Goal: Task Accomplishment & Management: Manage account settings

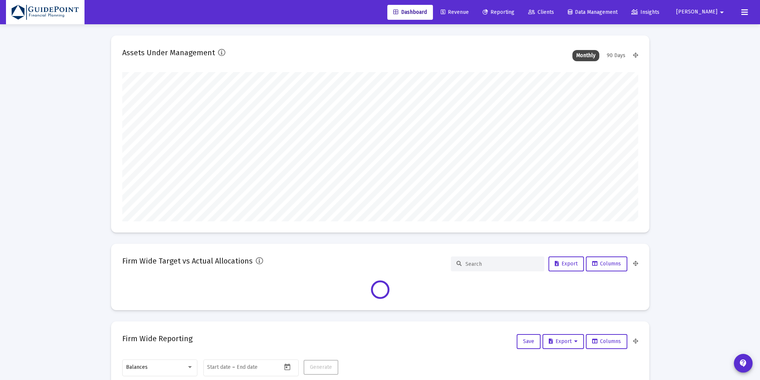
scroll to position [149, 516]
type input "[PERSON_NAME][EMAIL_ADDRESS][DOMAIN_NAME]"
type input "[DATE]"
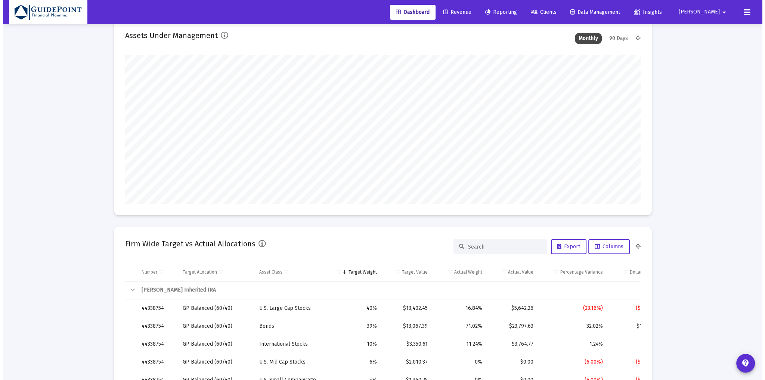
scroll to position [0, 0]
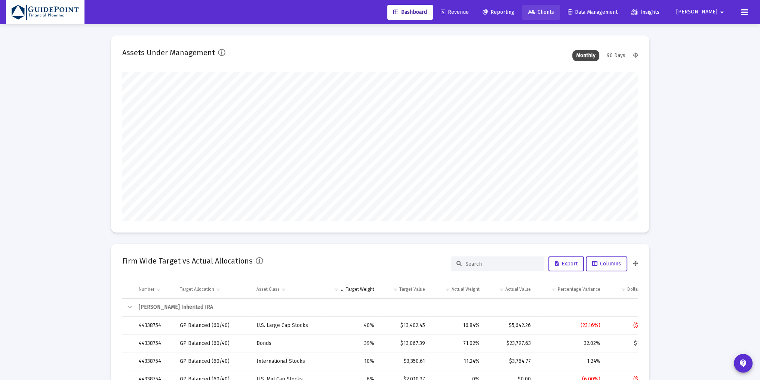
click at [554, 9] on span "Clients" at bounding box center [541, 12] width 26 height 6
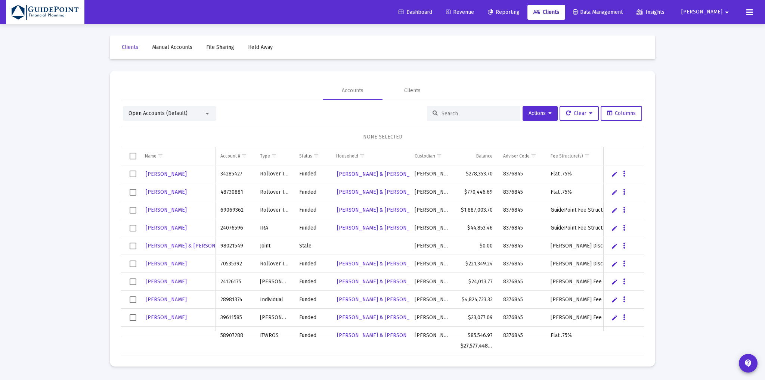
click at [145, 118] on div "Open Accounts (Default)" at bounding box center [169, 113] width 93 height 15
click at [150, 115] on span "Open Accounts (Default)" at bounding box center [158, 113] width 59 height 6
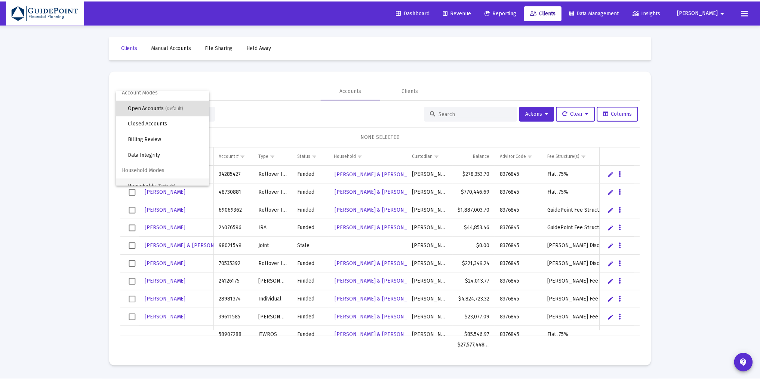
scroll to position [14, 0]
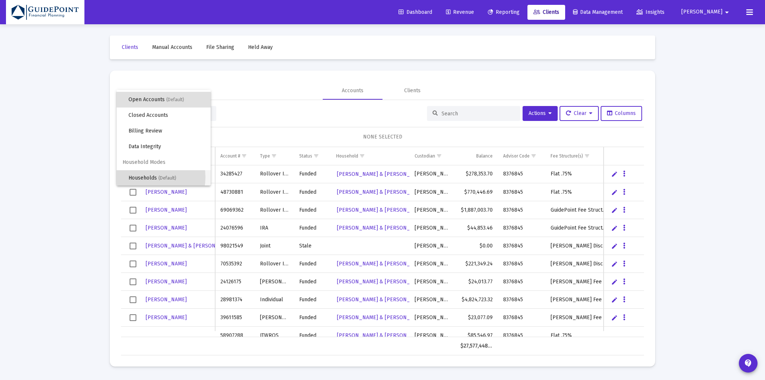
drag, startPoint x: 144, startPoint y: 177, endPoint x: 384, endPoint y: 141, distance: 242.6
click at [145, 177] on span "Households (Default)" at bounding box center [167, 178] width 76 height 16
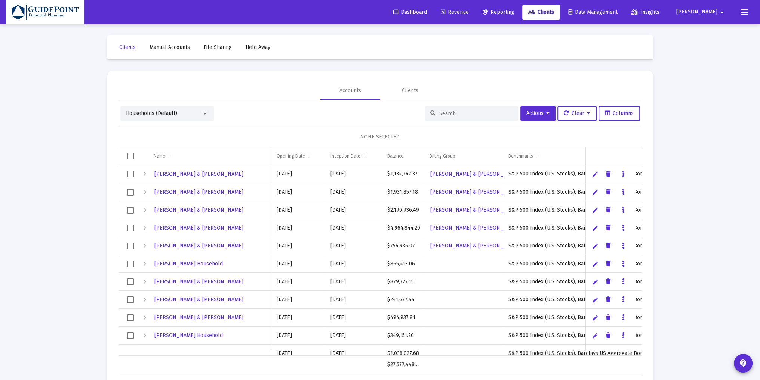
drag, startPoint x: 129, startPoint y: 175, endPoint x: 127, endPoint y: 181, distance: 6.2
click at [129, 175] on span "Select row" at bounding box center [130, 174] width 7 height 7
click at [129, 192] on span "Select row" at bounding box center [130, 192] width 7 height 7
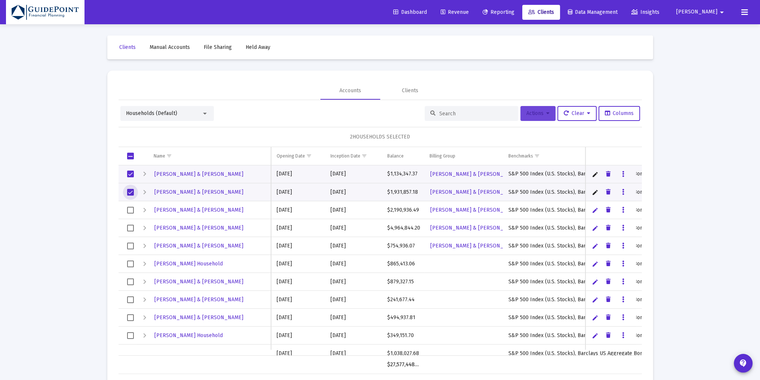
click at [535, 114] on span "Actions" at bounding box center [537, 113] width 23 height 6
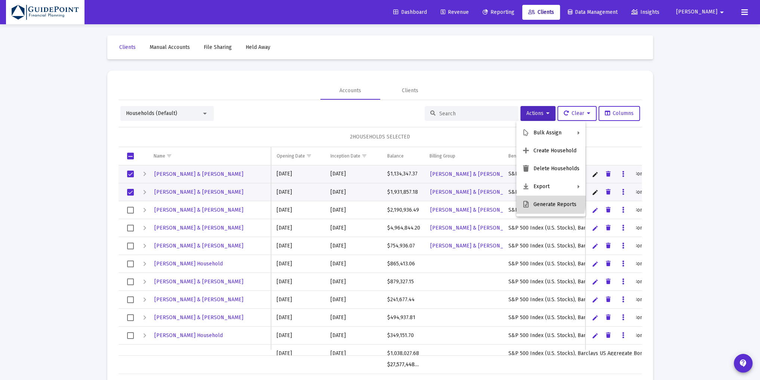
click at [538, 200] on button "Generate Reports" at bounding box center [550, 205] width 69 height 18
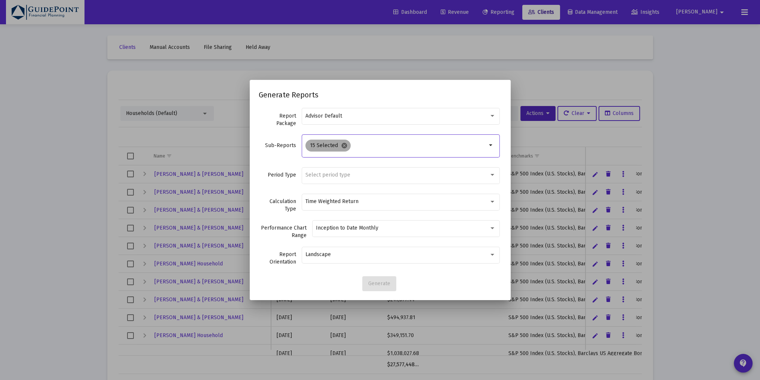
click at [345, 148] on mat-icon "cancel" at bounding box center [344, 145] width 7 height 7
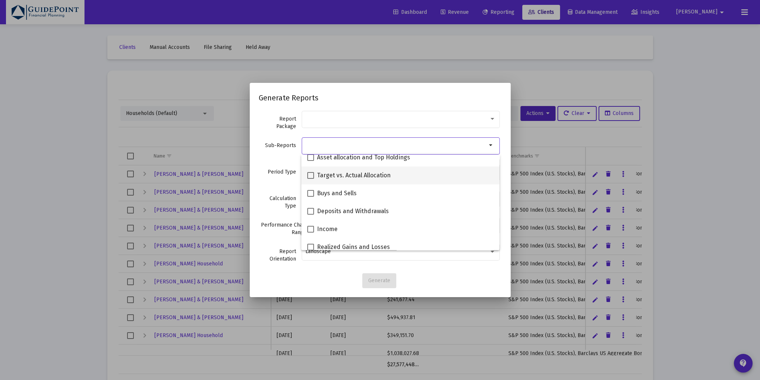
click at [339, 177] on span "Target vs. Actual Allocation" at bounding box center [354, 175] width 74 height 9
click at [311, 179] on input "Target vs. Actual Allocation" at bounding box center [310, 179] width 0 height 0
checkbox input "true"
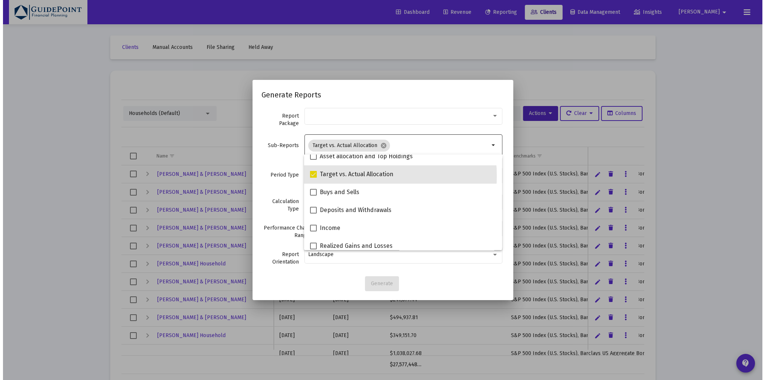
scroll to position [187, 0]
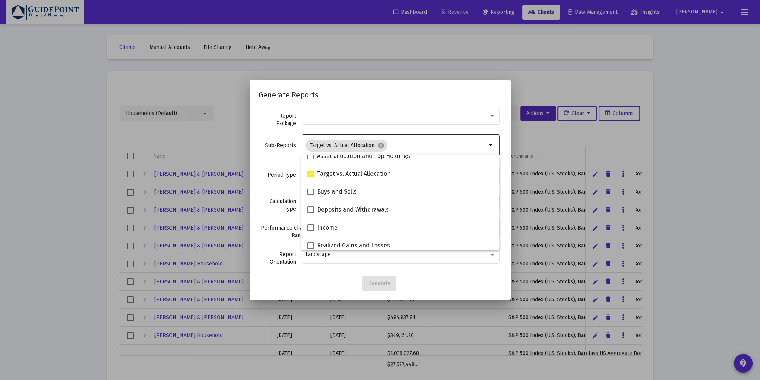
drag, startPoint x: 274, startPoint y: 169, endPoint x: 291, endPoint y: 173, distance: 18.0
click at [274, 169] on div "Period Type Select period type" at bounding box center [380, 179] width 243 height 27
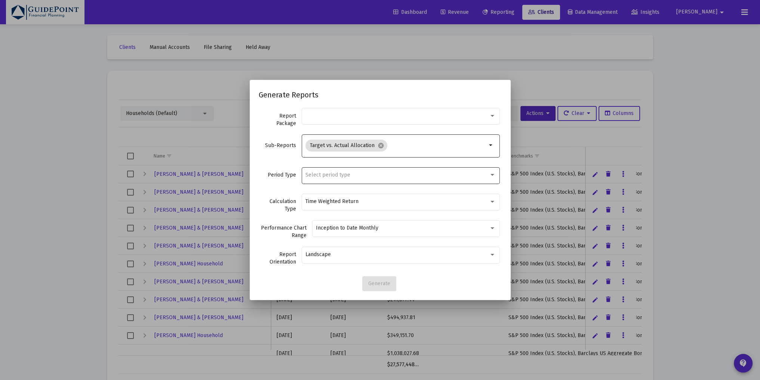
click at [318, 177] on span "Select period type" at bounding box center [327, 175] width 45 height 6
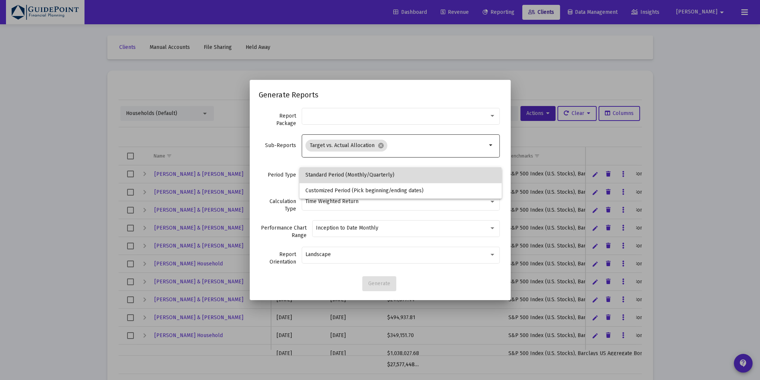
click at [318, 175] on span "Standard Period (Monthly/Quarterly)" at bounding box center [400, 175] width 190 height 16
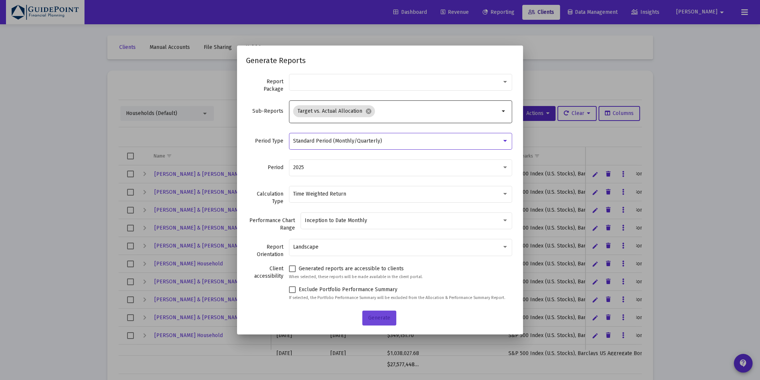
click at [382, 318] on span "Generate" at bounding box center [379, 318] width 22 height 6
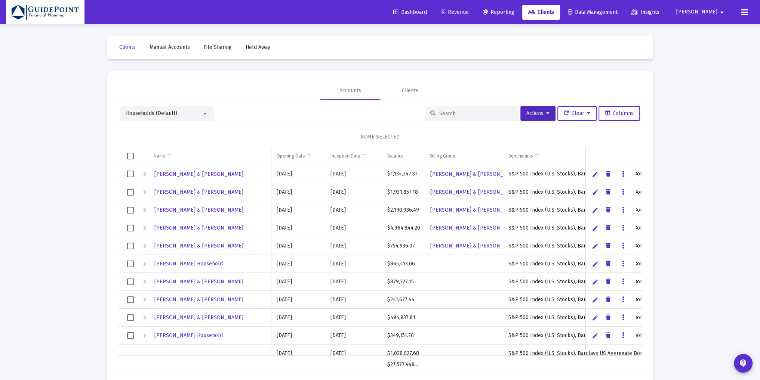
click at [514, 13] on span "Reporting" at bounding box center [498, 12] width 32 height 6
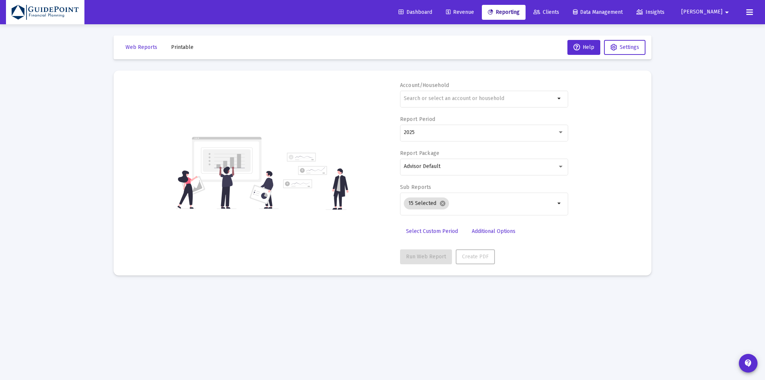
click at [185, 46] on span "Printable" at bounding box center [182, 47] width 22 height 6
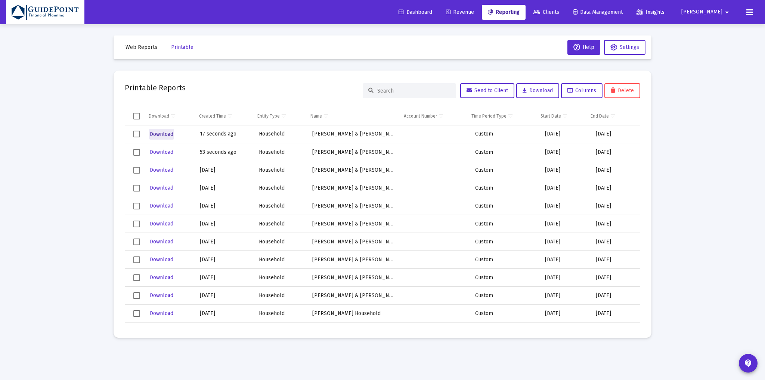
click at [161, 134] on span "Download" at bounding box center [162, 134] width 24 height 6
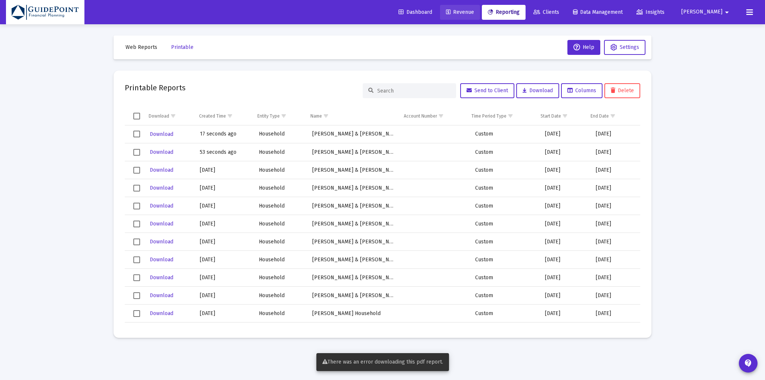
click at [480, 7] on link "Revenue" at bounding box center [460, 12] width 40 height 15
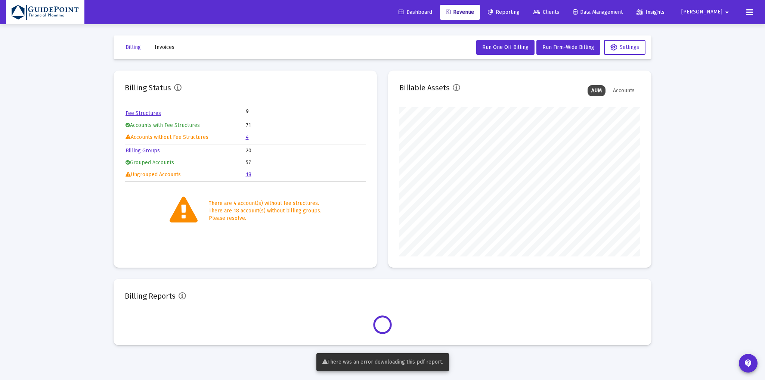
scroll to position [149, 241]
click at [520, 13] on span "Reporting" at bounding box center [504, 12] width 32 height 6
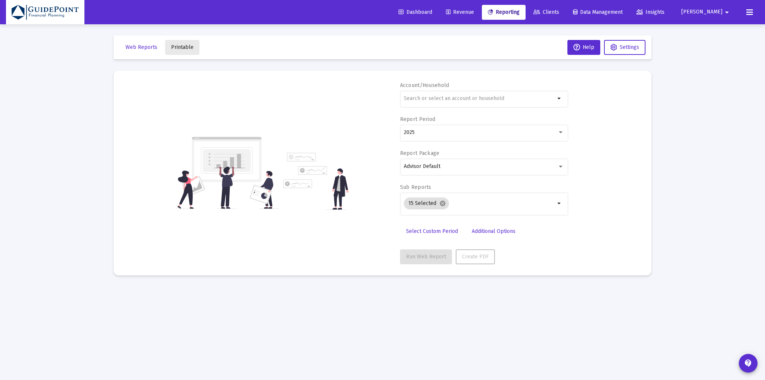
click at [184, 50] on button "Printable" at bounding box center [182, 47] width 34 height 15
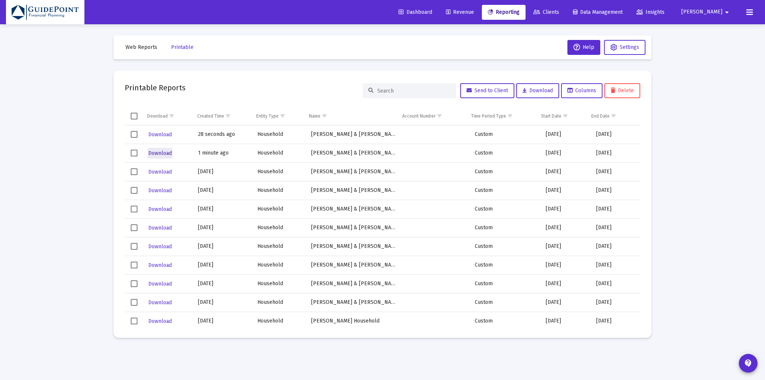
click at [152, 152] on span "Download" at bounding box center [160, 153] width 24 height 6
click at [165, 132] on span "Download" at bounding box center [160, 135] width 24 height 6
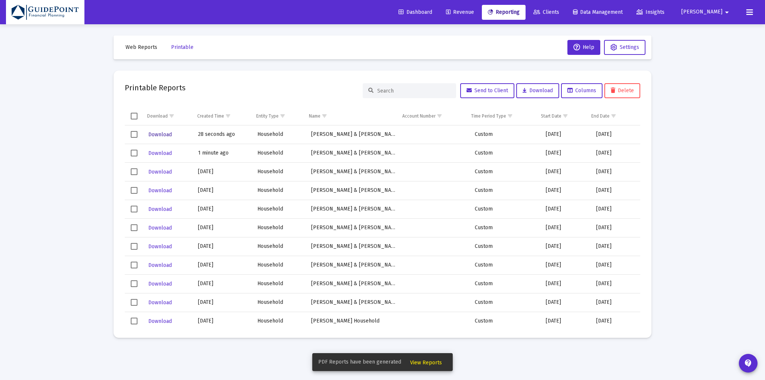
click at [158, 133] on span "Download" at bounding box center [160, 135] width 24 height 6
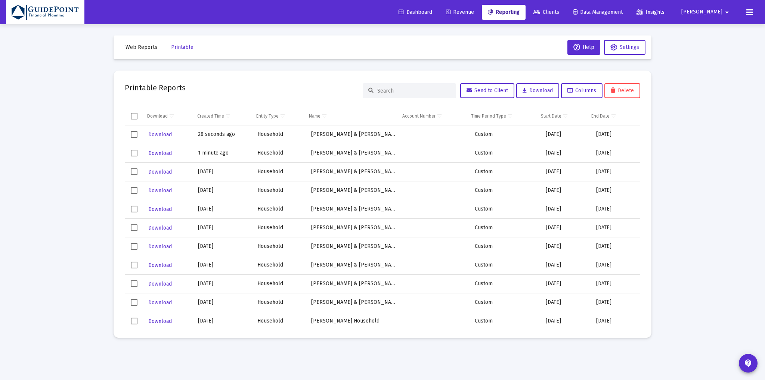
click at [559, 12] on span "Clients" at bounding box center [547, 12] width 26 height 6
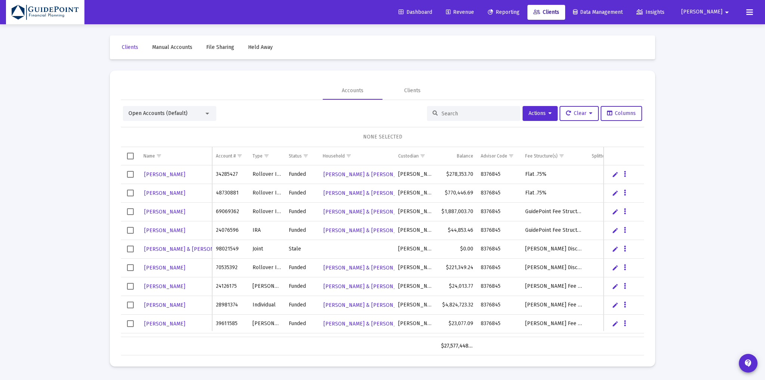
click at [158, 111] on span "Open Accounts (Default)" at bounding box center [158, 113] width 59 height 6
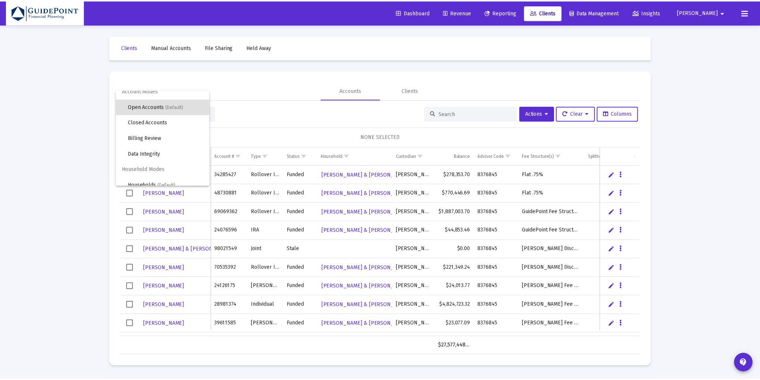
scroll to position [14, 0]
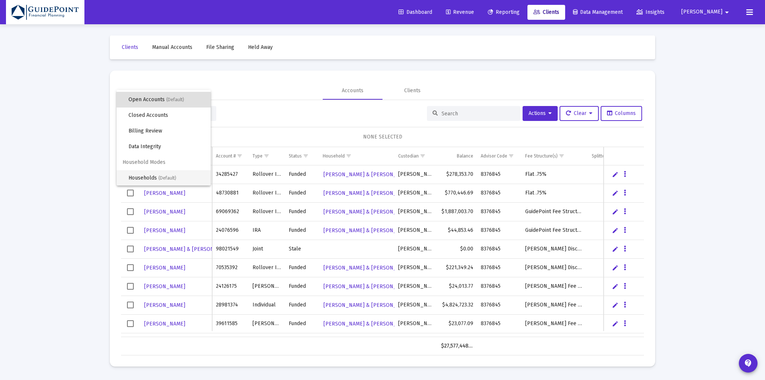
click at [146, 181] on span "Households (Default)" at bounding box center [167, 178] width 76 height 16
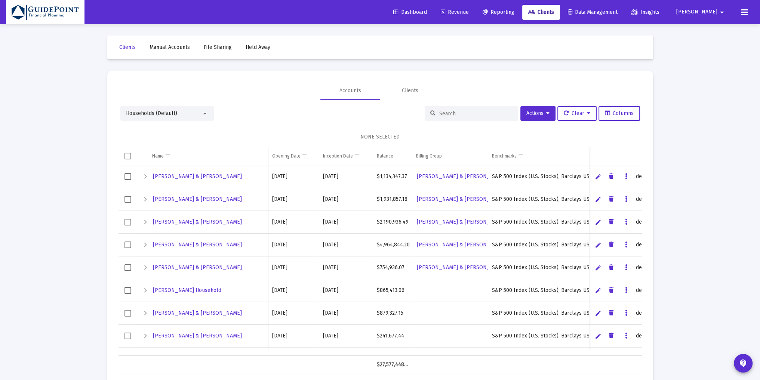
click at [126, 155] on span "Select all" at bounding box center [127, 156] width 7 height 7
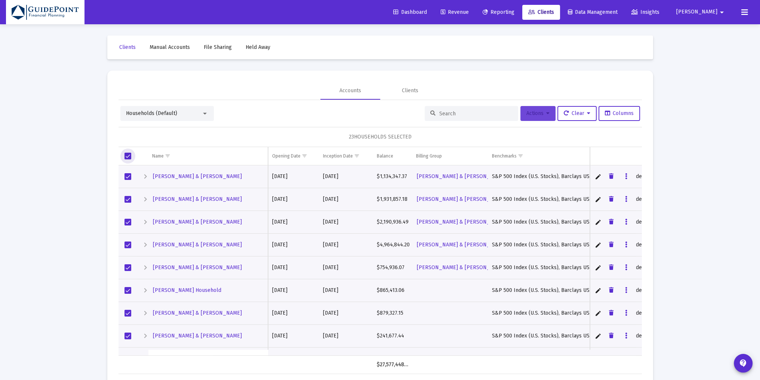
click at [534, 111] on span "Actions" at bounding box center [537, 113] width 23 height 6
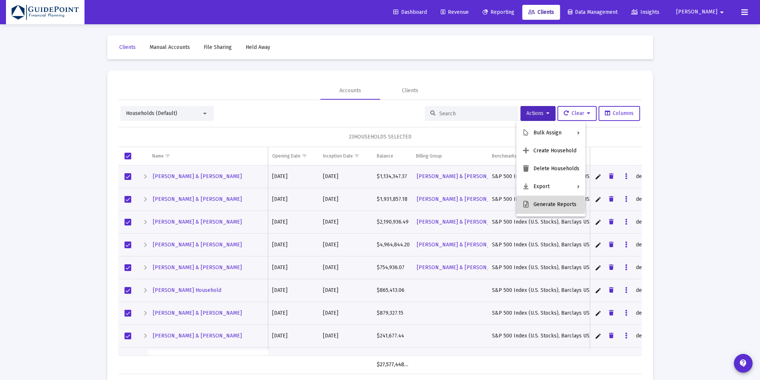
click at [535, 206] on button "Generate Reports" at bounding box center [550, 205] width 69 height 18
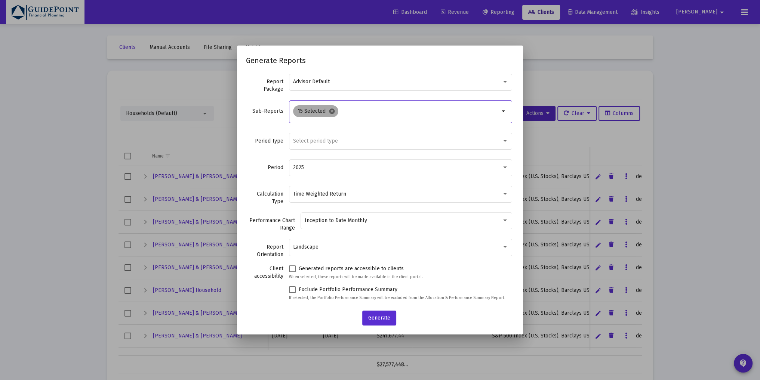
click at [332, 112] on mat-icon "cancel" at bounding box center [331, 111] width 7 height 7
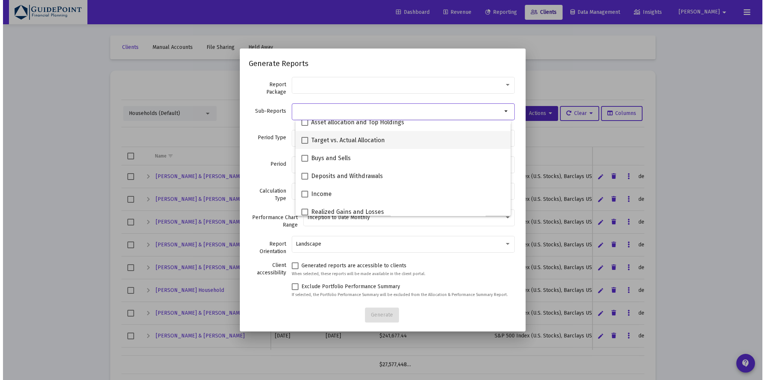
scroll to position [187, 0]
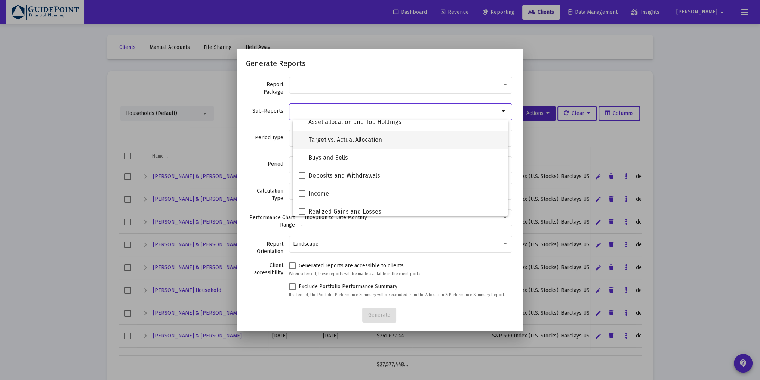
click at [342, 136] on span "Target vs. Actual Allocation" at bounding box center [345, 140] width 74 height 9
click at [302, 144] on input "Target vs. Actual Allocation" at bounding box center [302, 144] width 0 height 0
checkbox input "true"
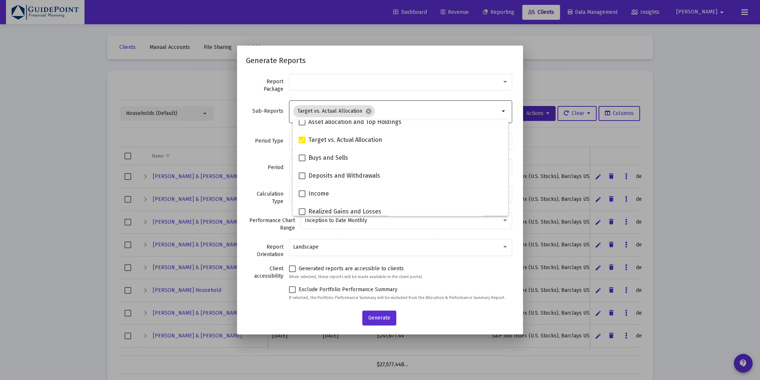
click at [266, 145] on div "Period Type Select period type" at bounding box center [380, 145] width 268 height 27
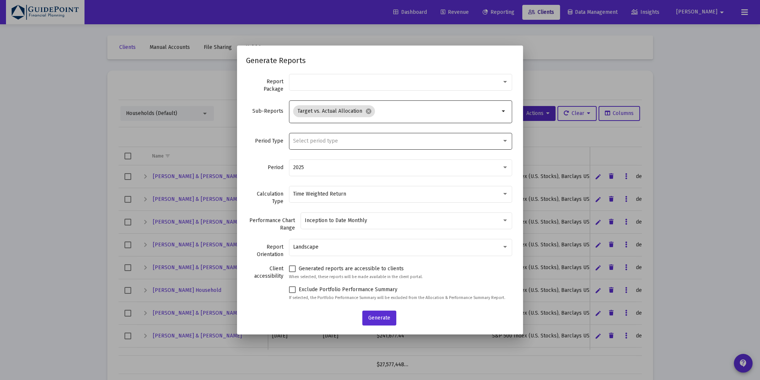
click at [317, 138] on div "Select period type" at bounding box center [400, 141] width 215 height 18
click at [318, 138] on span "Standard Period (Monthly/Quarterly)" at bounding box center [400, 141] width 207 height 16
drag, startPoint x: 372, startPoint y: 315, endPoint x: 370, endPoint y: 311, distance: 4.4
click at [372, 315] on span "Generate" at bounding box center [379, 318] width 22 height 6
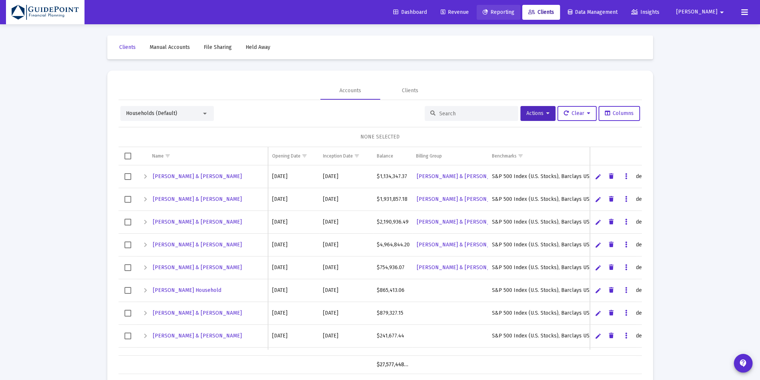
click at [514, 10] on span "Reporting" at bounding box center [498, 12] width 32 height 6
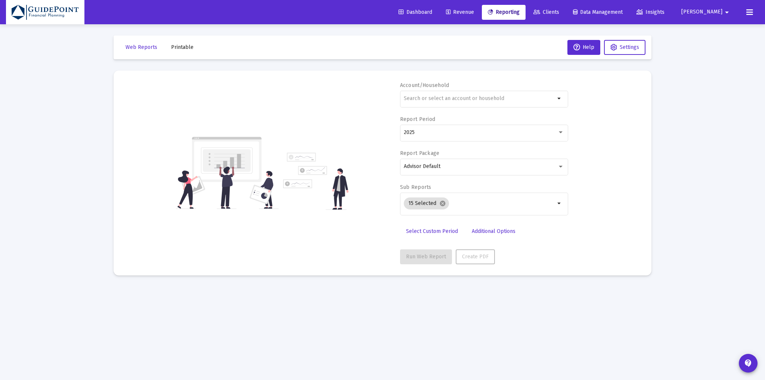
click at [174, 49] on span "Printable" at bounding box center [182, 47] width 22 height 6
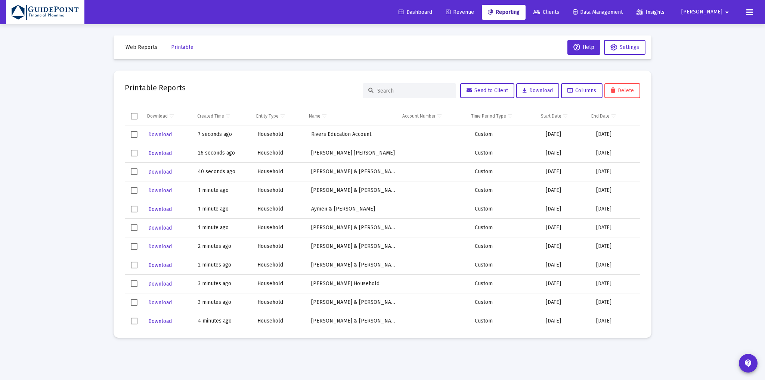
click at [133, 135] on span "Select row" at bounding box center [134, 134] width 7 height 7
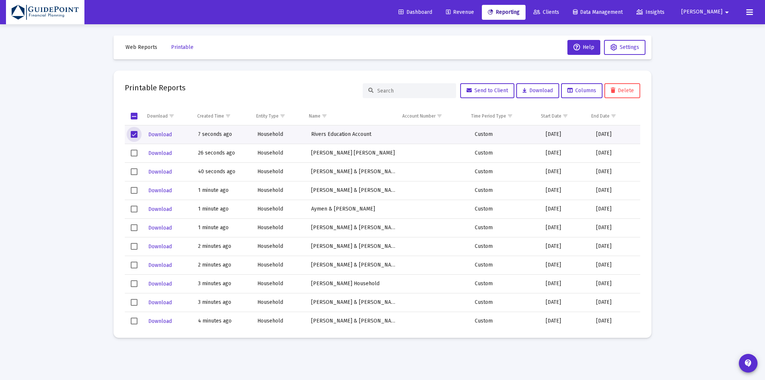
click at [132, 150] on td "Data grid" at bounding box center [134, 153] width 19 height 19
click at [133, 175] on span "Select row" at bounding box center [134, 172] width 7 height 7
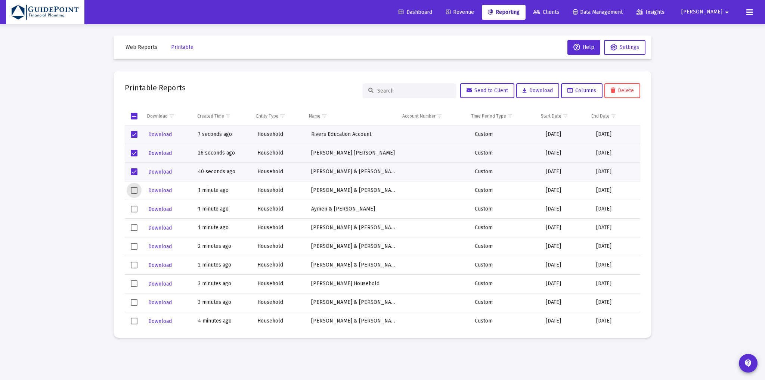
drag, startPoint x: 134, startPoint y: 187, endPoint x: 133, endPoint y: 202, distance: 15.0
click at [134, 188] on span "Select row" at bounding box center [134, 190] width 7 height 7
click at [134, 210] on span "Select row" at bounding box center [134, 209] width 7 height 7
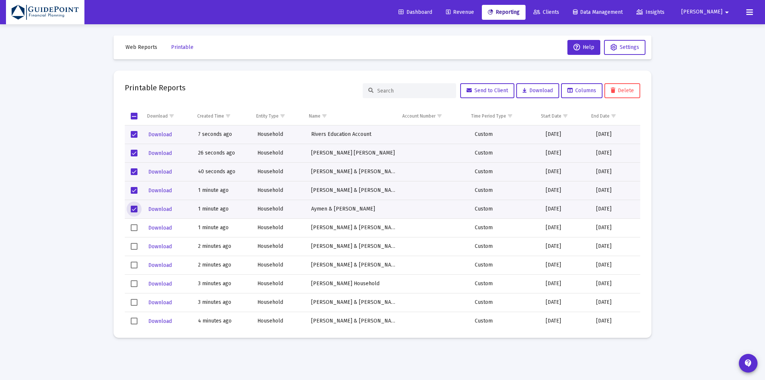
click at [135, 226] on span "Select row" at bounding box center [134, 228] width 7 height 7
click at [133, 249] on span "Select row" at bounding box center [134, 246] width 7 height 7
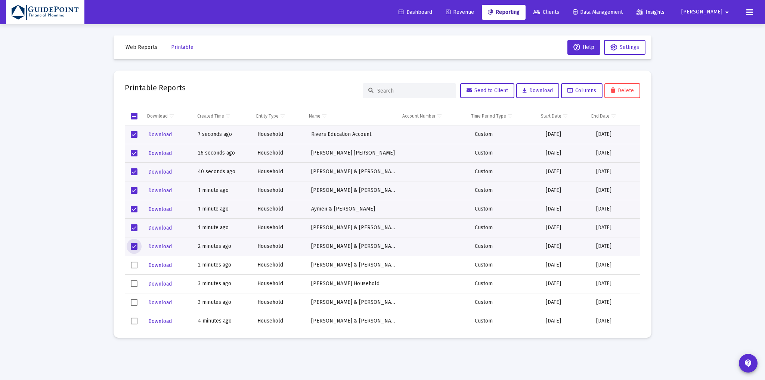
click at [133, 268] on td "Data grid" at bounding box center [134, 265] width 19 height 19
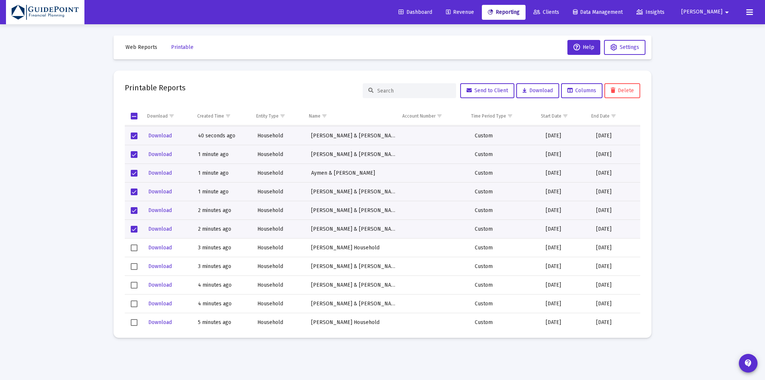
scroll to position [37, 0]
click at [135, 241] on td "Data grid" at bounding box center [134, 247] width 19 height 19
click at [132, 266] on span "Select row" at bounding box center [134, 266] width 7 height 7
click at [135, 250] on span "Select row" at bounding box center [134, 249] width 7 height 7
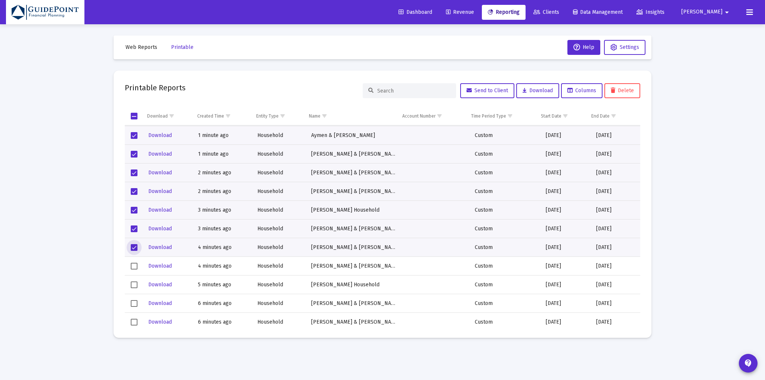
drag, startPoint x: 133, startPoint y: 263, endPoint x: 132, endPoint y: 273, distance: 9.7
click at [133, 263] on span "Select row" at bounding box center [134, 266] width 7 height 7
click at [134, 283] on span "Select row" at bounding box center [134, 285] width 7 height 7
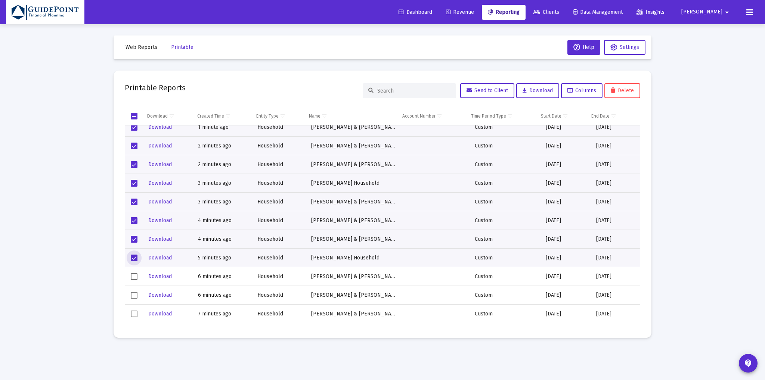
click at [133, 278] on span "Select row" at bounding box center [134, 277] width 7 height 7
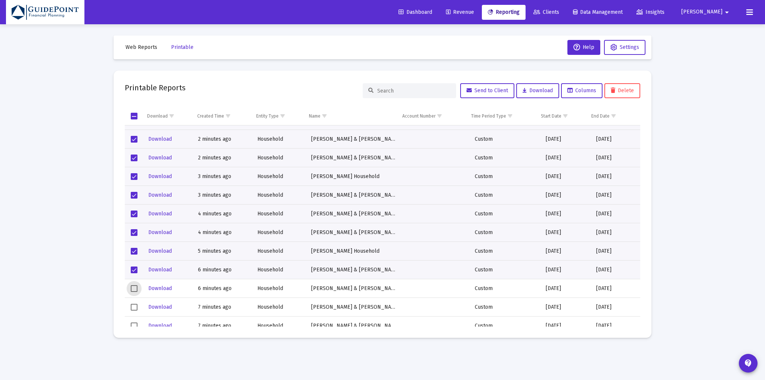
click at [132, 288] on span "Select row" at bounding box center [134, 289] width 7 height 7
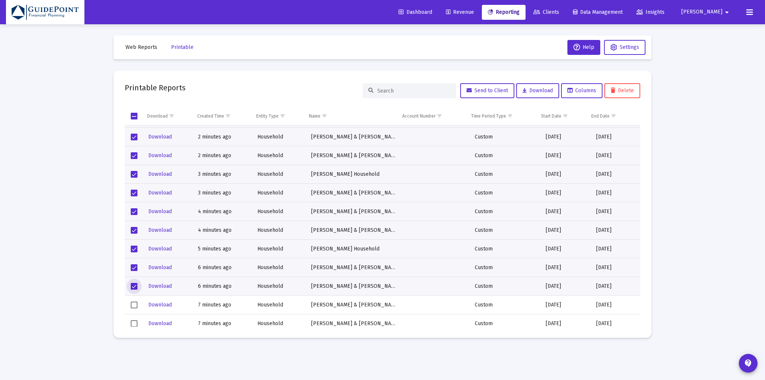
click at [134, 306] on span "Select row" at bounding box center [134, 305] width 7 height 7
click at [135, 305] on span "Select row" at bounding box center [134, 305] width 7 height 7
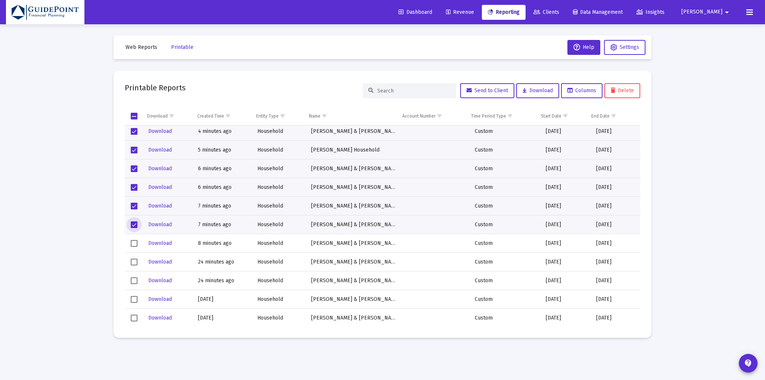
scroll to position [208, 0]
click at [138, 240] on td "Data grid" at bounding box center [134, 243] width 19 height 19
click at [549, 88] on span "Download" at bounding box center [538, 90] width 30 height 6
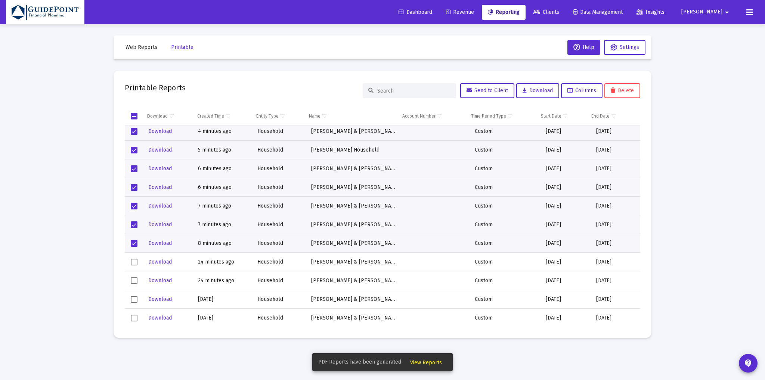
click at [433, 366] on span "View Reports" at bounding box center [426, 363] width 32 height 6
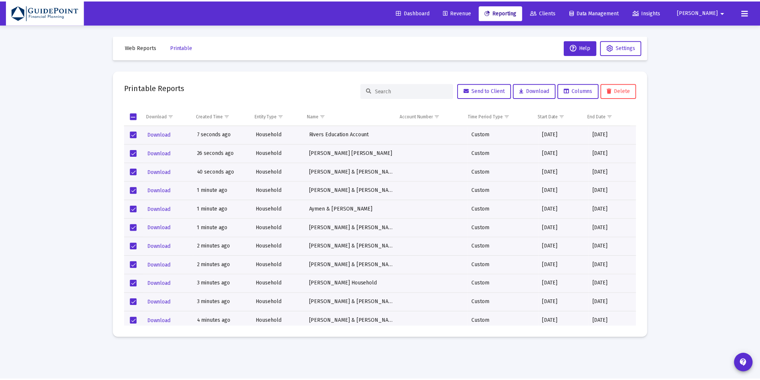
scroll to position [0, 0]
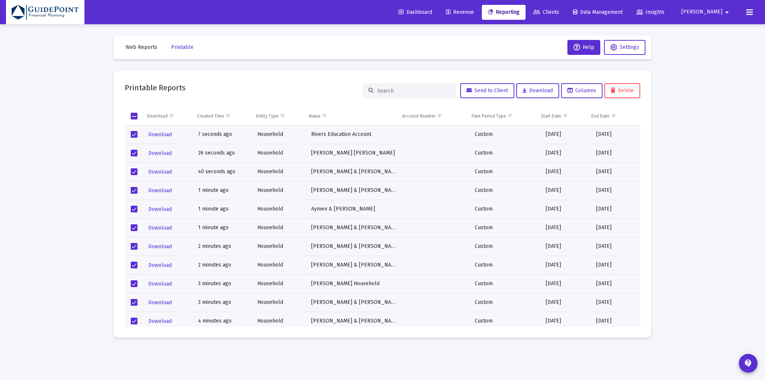
click at [474, 11] on span "Revenue" at bounding box center [460, 12] width 28 height 6
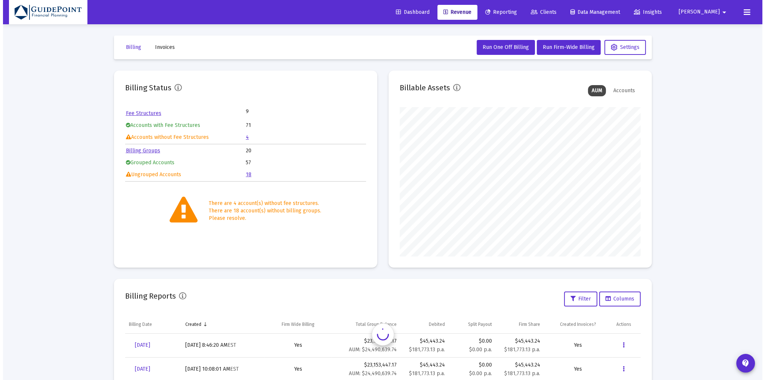
scroll to position [149, 241]
click at [514, 11] on span "Reporting" at bounding box center [498, 12] width 32 height 6
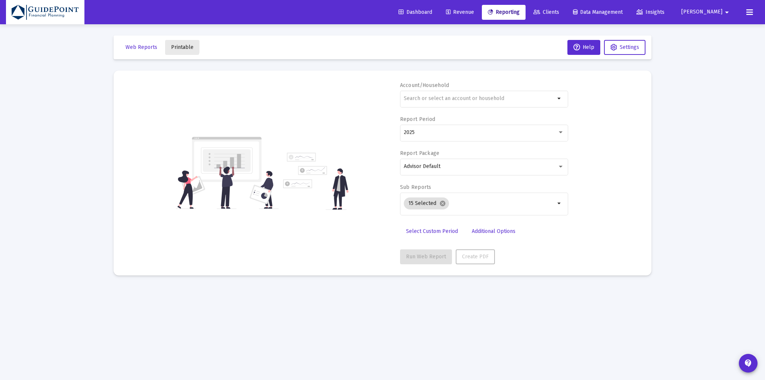
click at [178, 47] on span "Printable" at bounding box center [182, 47] width 22 height 6
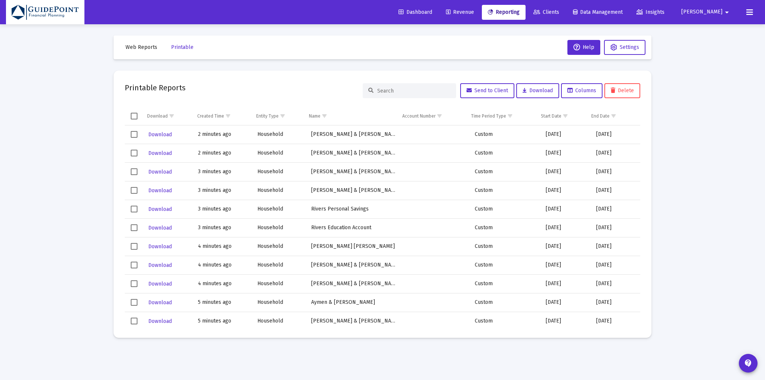
click at [136, 133] on span "Select row" at bounding box center [134, 134] width 7 height 7
click at [133, 148] on td "Data grid" at bounding box center [134, 153] width 19 height 19
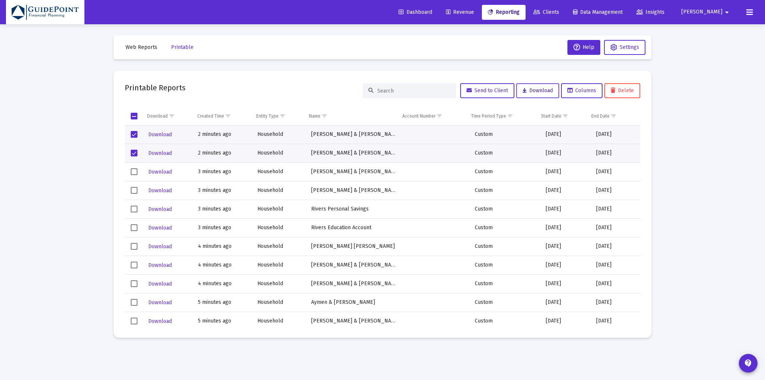
click at [543, 93] on span "Download" at bounding box center [538, 90] width 30 height 6
click at [565, 8] on link "Clients" at bounding box center [547, 12] width 38 height 15
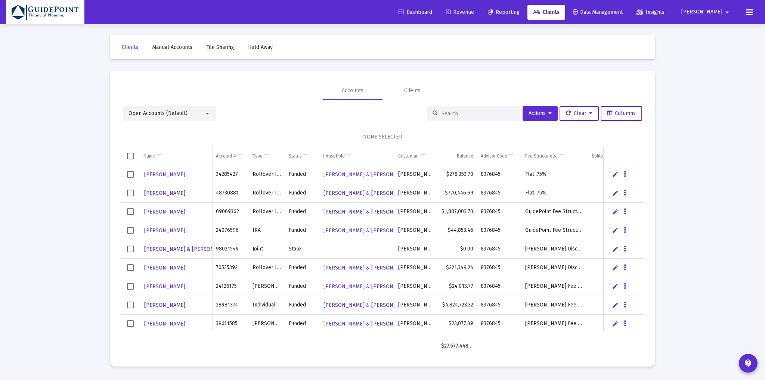
click at [166, 116] on span "Open Accounts (Default)" at bounding box center [158, 113] width 59 height 6
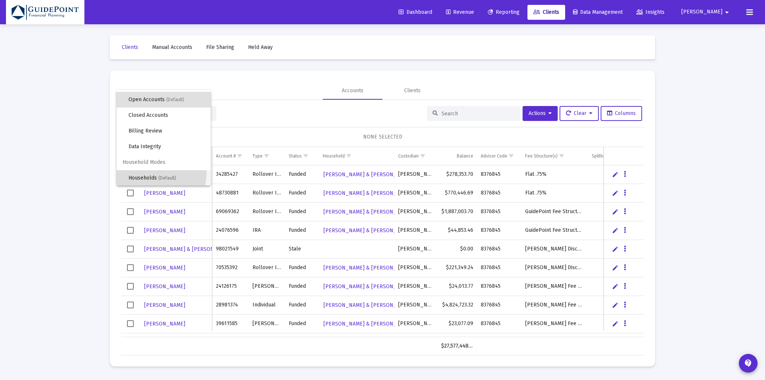
click at [151, 173] on span "Households (Default)" at bounding box center [167, 178] width 76 height 16
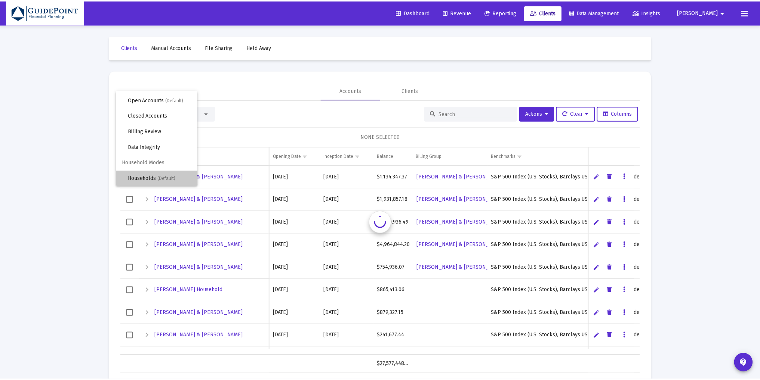
scroll to position [0, 0]
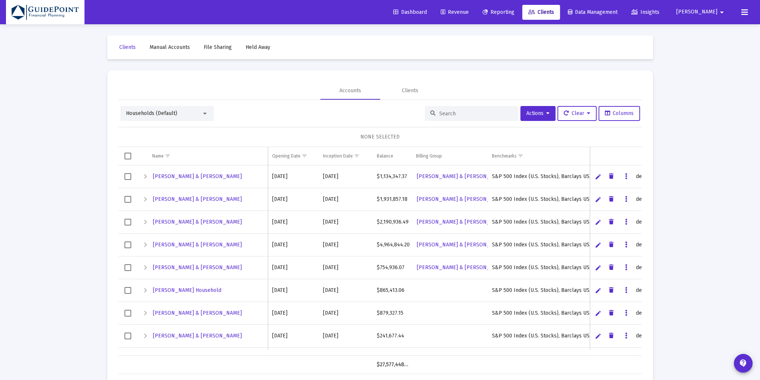
click at [438, 118] on div at bounding box center [471, 113] width 93 height 15
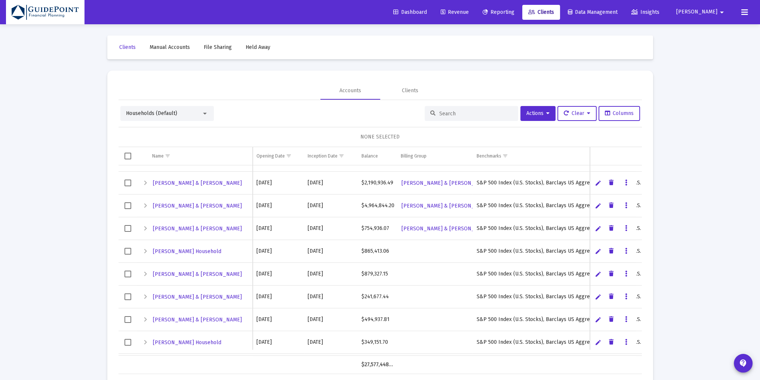
scroll to position [40, 0]
click at [127, 293] on span "Select row" at bounding box center [127, 296] width 7 height 7
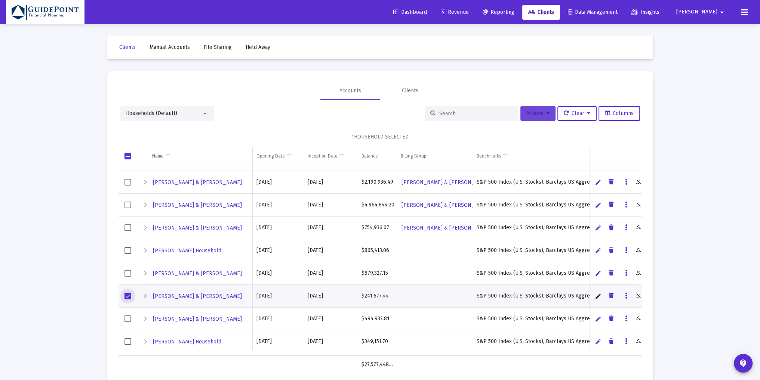
click at [546, 115] on icon at bounding box center [547, 113] width 3 height 5
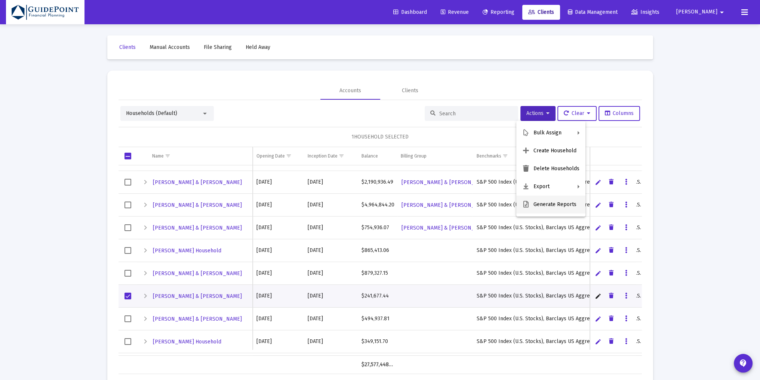
click at [539, 203] on button "Generate Reports" at bounding box center [550, 205] width 69 height 18
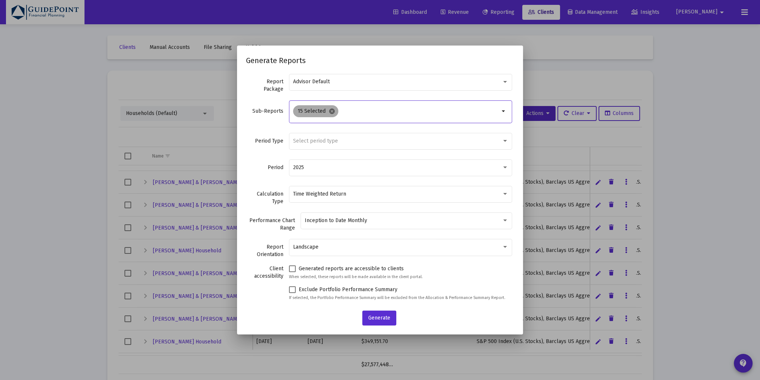
click at [334, 112] on mat-icon "cancel" at bounding box center [331, 111] width 7 height 7
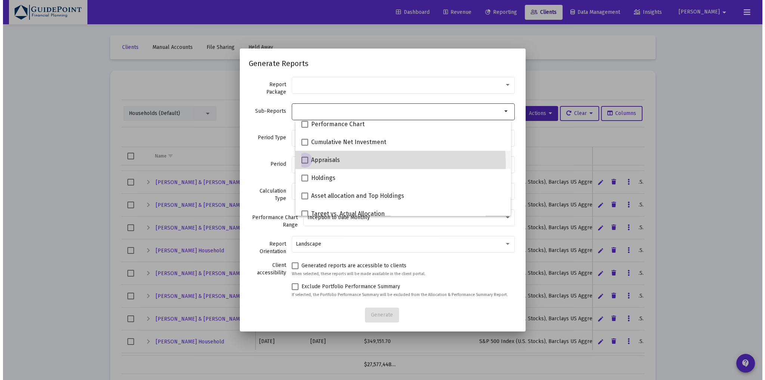
scroll to position [112, 0]
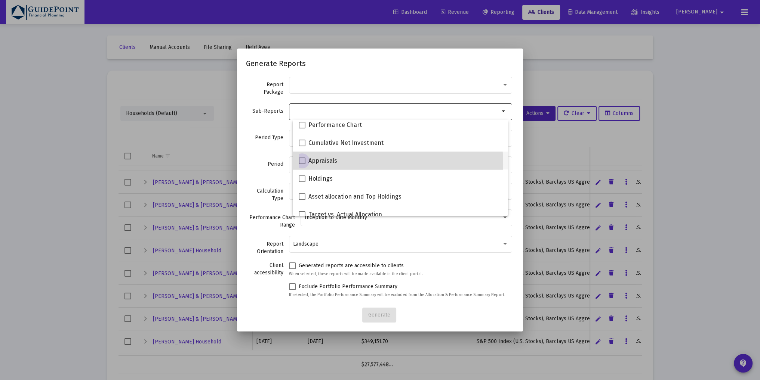
click at [329, 164] on span "Appraisals" at bounding box center [322, 161] width 29 height 9
click at [302, 164] on input "Appraisals" at bounding box center [302, 164] width 0 height 0
checkbox input "true"
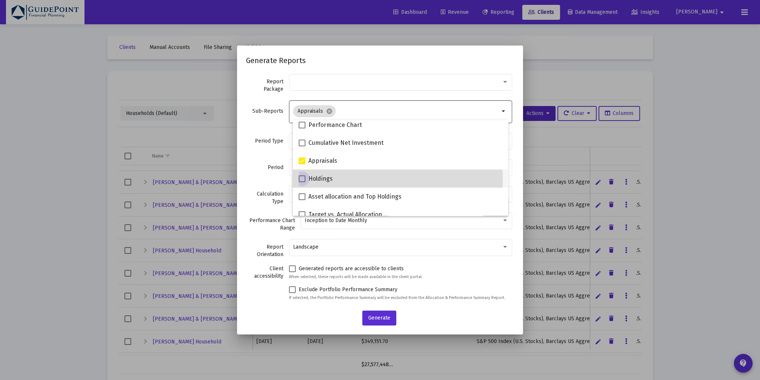
click at [311, 179] on span "Holdings" at bounding box center [320, 179] width 24 height 9
click at [302, 182] on input "Holdings" at bounding box center [302, 182] width 0 height 0
checkbox input "true"
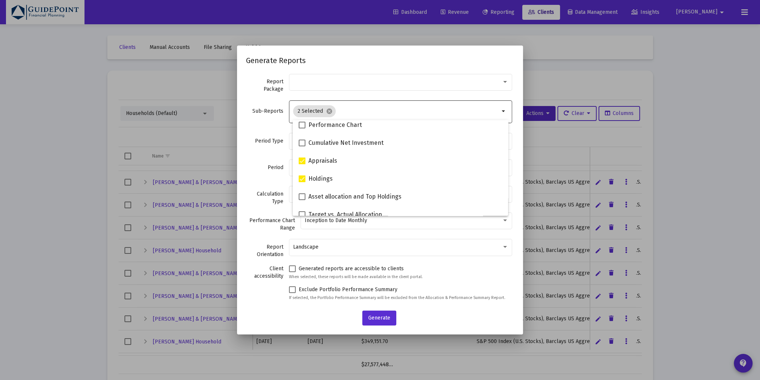
drag, startPoint x: 263, startPoint y: 157, endPoint x: 276, endPoint y: 159, distance: 13.6
click at [263, 157] on div "Period Type Select period type" at bounding box center [380, 145] width 268 height 27
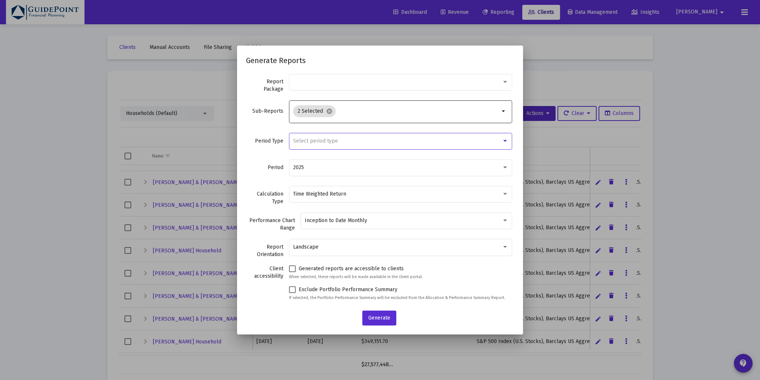
click at [321, 141] on span "Select period type" at bounding box center [315, 141] width 45 height 6
click at [321, 141] on span "Standard Period (Monthly/Quarterly)" at bounding box center [400, 141] width 207 height 16
click at [379, 315] on span "Generate" at bounding box center [379, 318] width 22 height 6
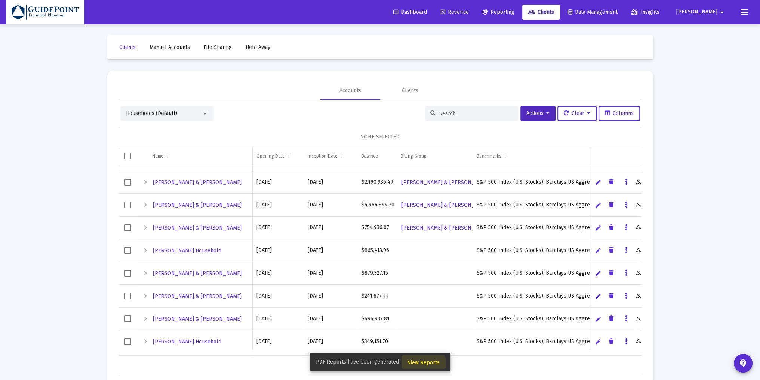
click at [420, 365] on span "View Reports" at bounding box center [424, 363] width 32 height 6
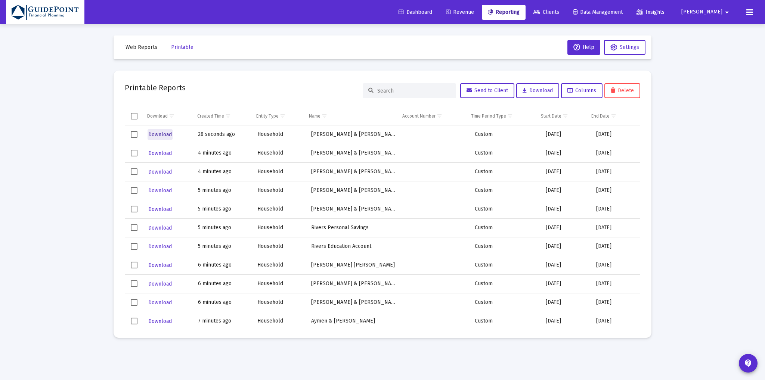
click at [164, 136] on span "Download" at bounding box center [160, 135] width 24 height 6
click at [559, 12] on span "Clients" at bounding box center [547, 12] width 26 height 6
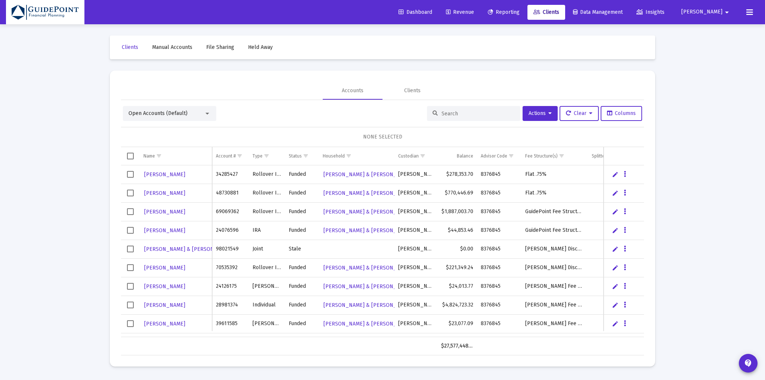
click at [445, 113] on input at bounding box center [478, 114] width 73 height 6
type input "[PERSON_NAME]"
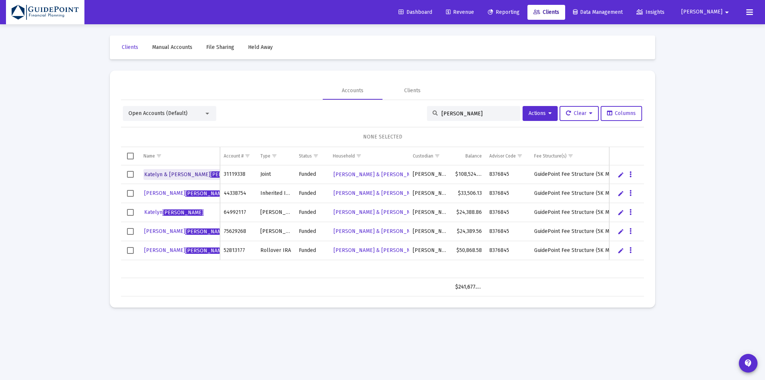
click at [210, 175] on span "[PERSON_NAME]" at bounding box center [230, 175] width 41 height 6
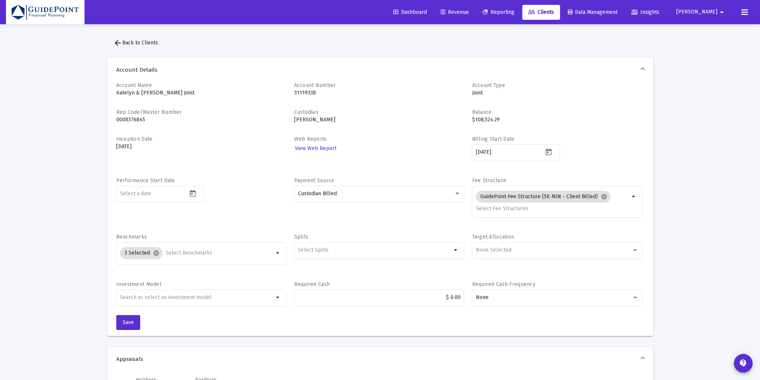
click at [145, 42] on span "arrow_back Back to Clients" at bounding box center [135, 43] width 45 height 6
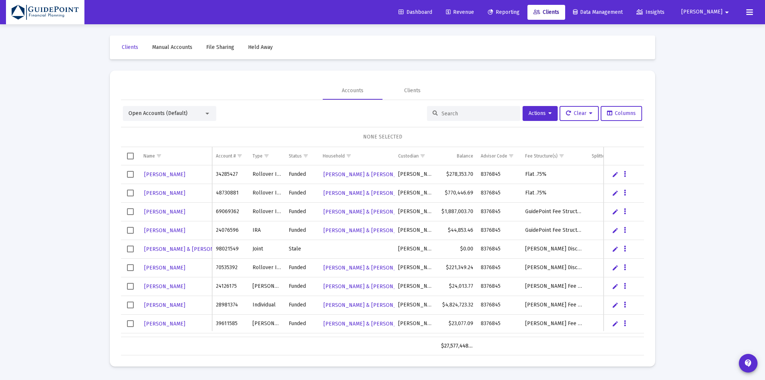
click at [444, 115] on input at bounding box center [478, 114] width 73 height 6
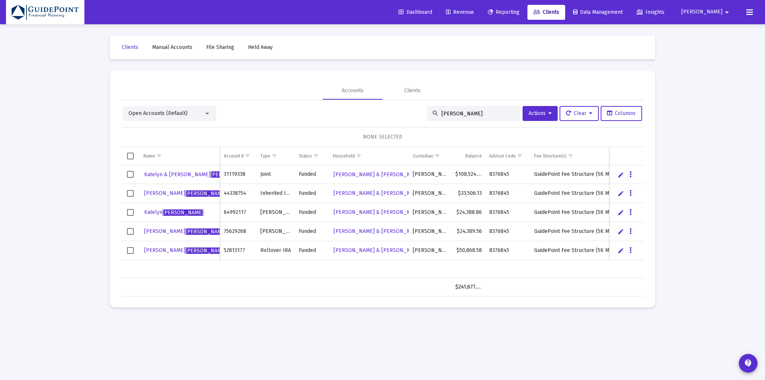
type input "[PERSON_NAME]"
click at [630, 173] on icon "Data grid" at bounding box center [631, 174] width 2 height 9
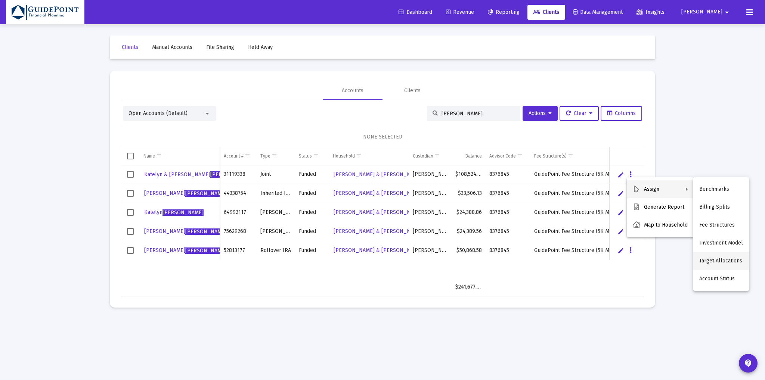
click at [708, 265] on button "Target Allocations" at bounding box center [722, 261] width 56 height 18
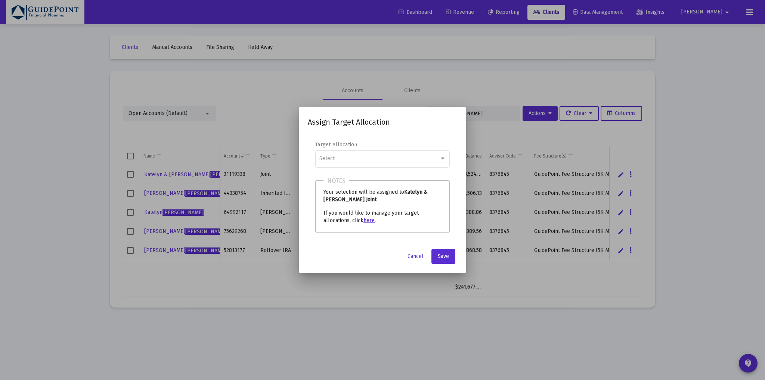
click at [373, 220] on link "here" at bounding box center [369, 220] width 11 height 6
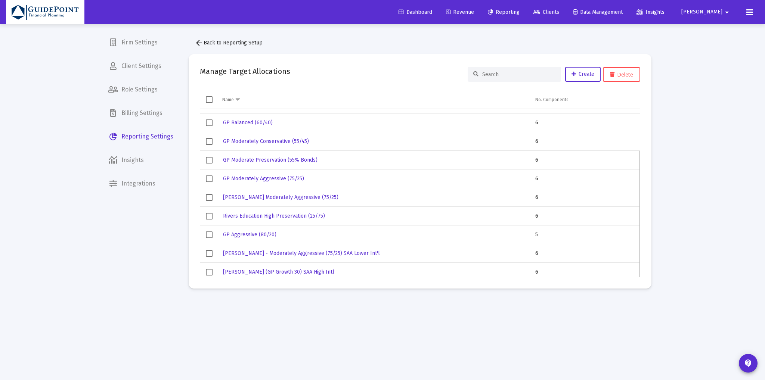
scroll to position [54, 0]
click at [540, 11] on icon at bounding box center [537, 12] width 7 height 5
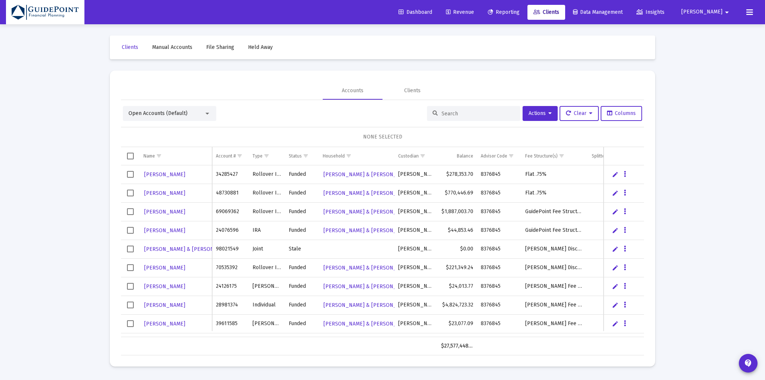
click at [457, 115] on input at bounding box center [478, 114] width 73 height 6
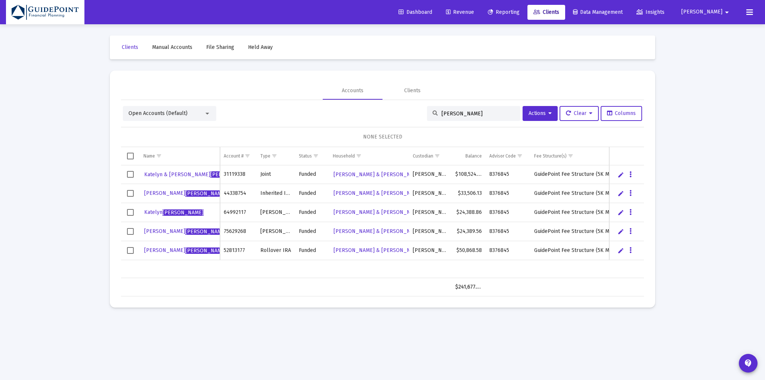
type input "[PERSON_NAME]"
click at [130, 154] on span "Select all" at bounding box center [130, 156] width 7 height 7
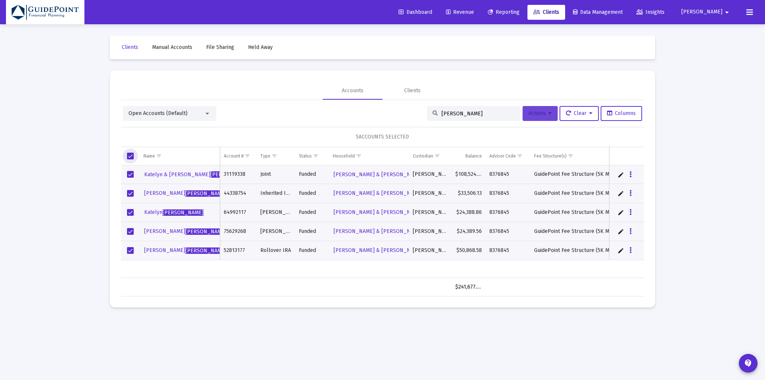
click at [531, 114] on span "Actions" at bounding box center [540, 113] width 23 height 6
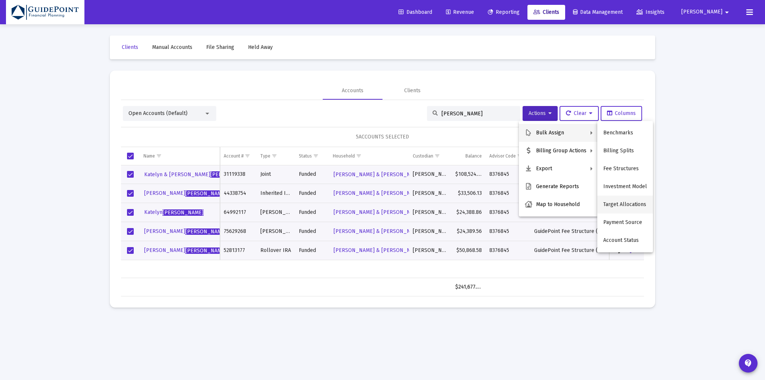
click at [613, 202] on button "Target Allocations" at bounding box center [626, 205] width 56 height 18
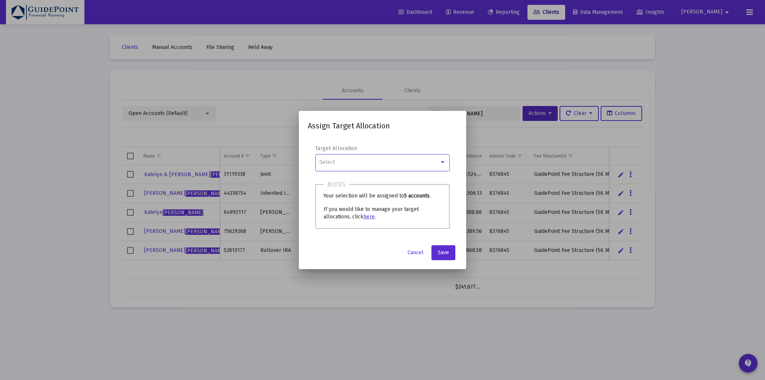
click at [365, 160] on div "Select" at bounding box center [380, 163] width 120 height 6
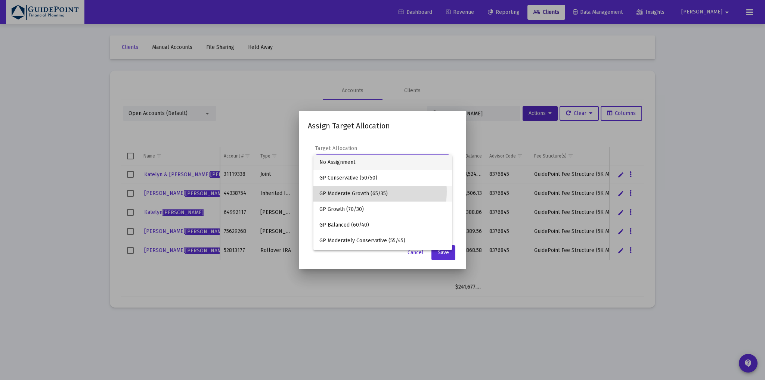
click at [363, 192] on span "GP Moderate Growth (65/35)" at bounding box center [383, 194] width 127 height 16
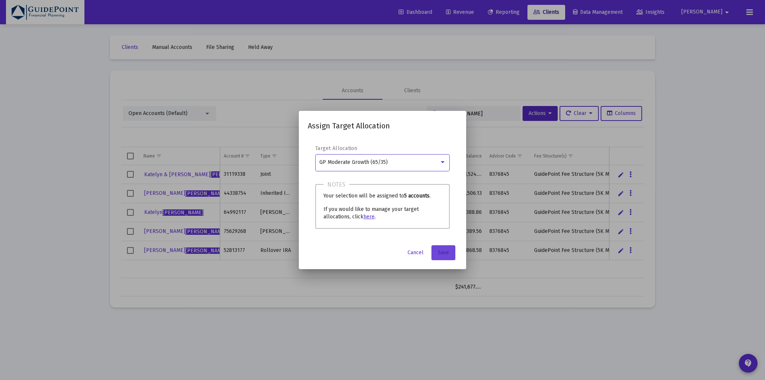
click at [445, 252] on span "Save" at bounding box center [443, 253] width 11 height 6
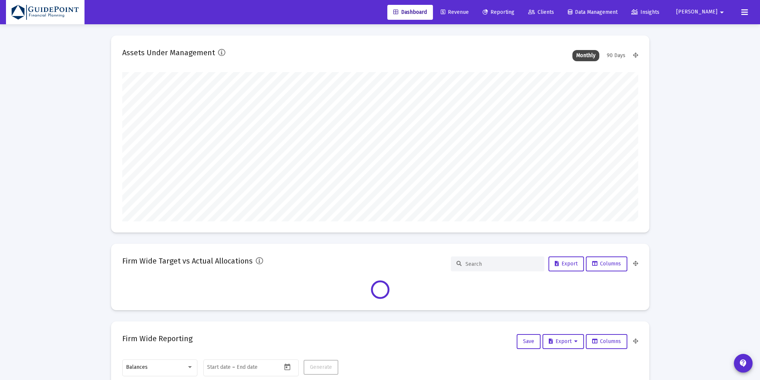
type input "[DATE]"
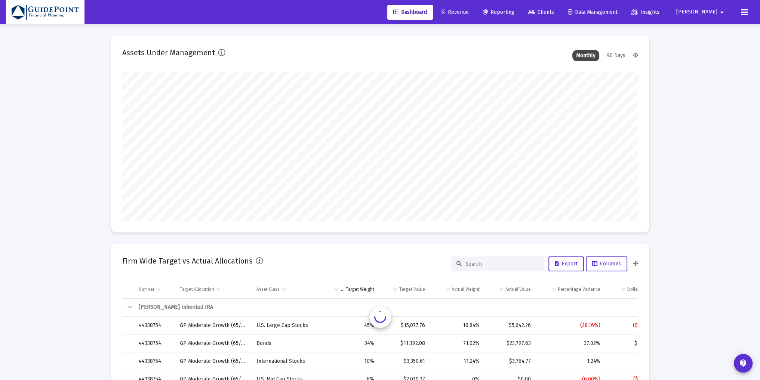
scroll to position [149, 241]
type input "[PERSON_NAME][EMAIL_ADDRESS][DOMAIN_NAME]"
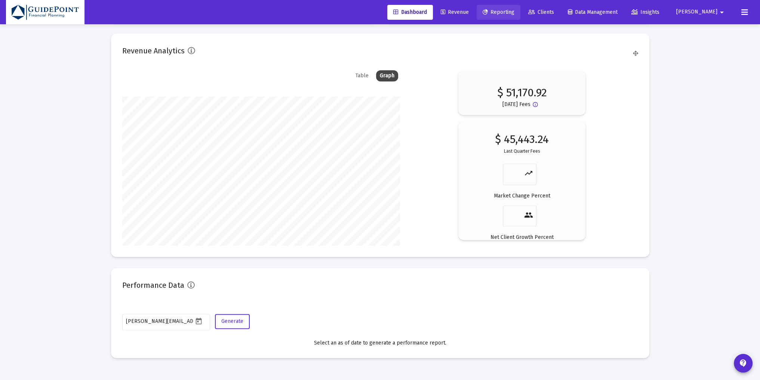
click at [488, 12] on icon at bounding box center [484, 12] width 5 height 5
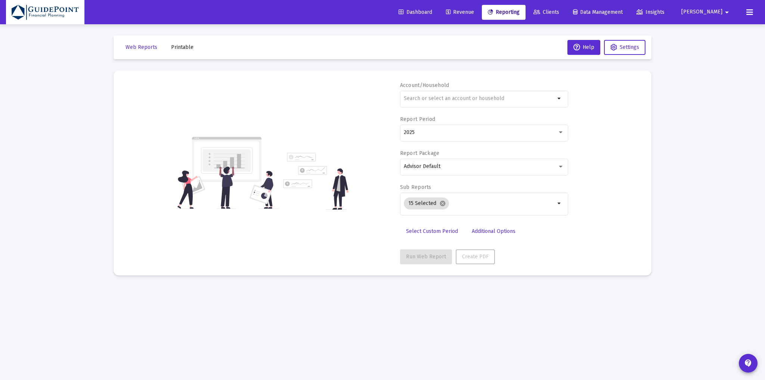
click at [186, 47] on span "Printable" at bounding box center [182, 47] width 22 height 6
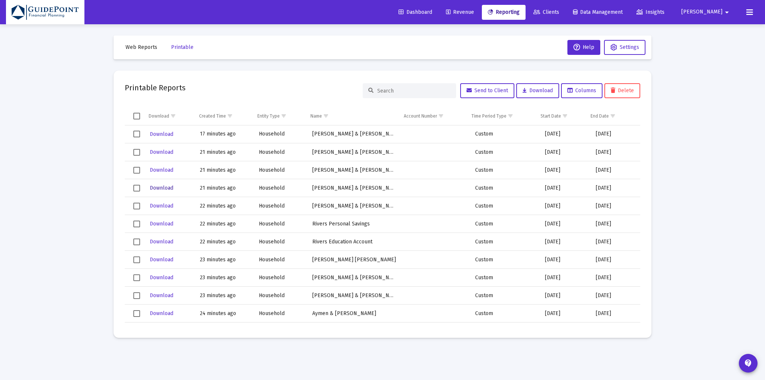
click at [159, 188] on span "Download" at bounding box center [162, 188] width 24 height 6
